Goal: Ask a question

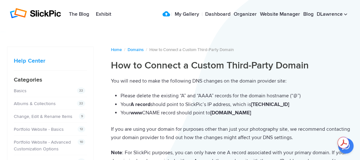
scroll to position [32, 0]
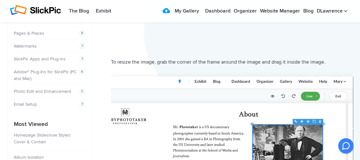
scroll to position [224, 0]
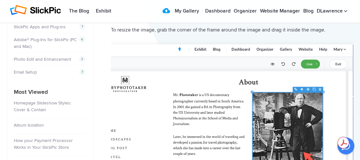
click at [347, 149] on icon at bounding box center [346, 145] width 10 height 10
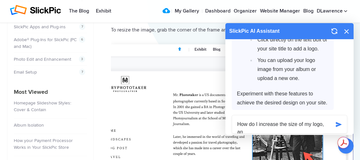
scroll to position [8, 0]
type textarea "How do I increase the size of my logo, and center it on the page?"
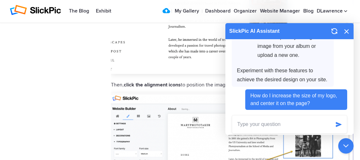
scroll to position [545, 0]
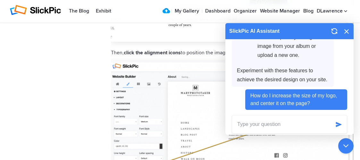
drag, startPoint x: 295, startPoint y: 34, endPoint x: 265, endPoint y: 33, distance: 30.1
click at [263, 34] on div "SlickPic AI Assistant" at bounding box center [289, 31] width 128 height 16
click at [347, 31] on icon at bounding box center [346, 31] width 4 height 4
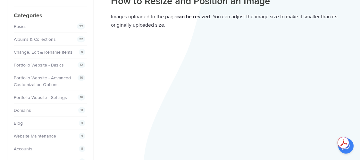
scroll to position [0, 0]
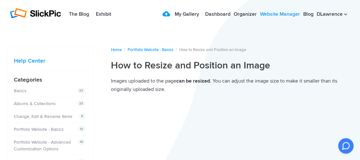
click at [277, 13] on link "Website Manager" at bounding box center [279, 14] width 43 height 13
